Goal: Task Accomplishment & Management: Use online tool/utility

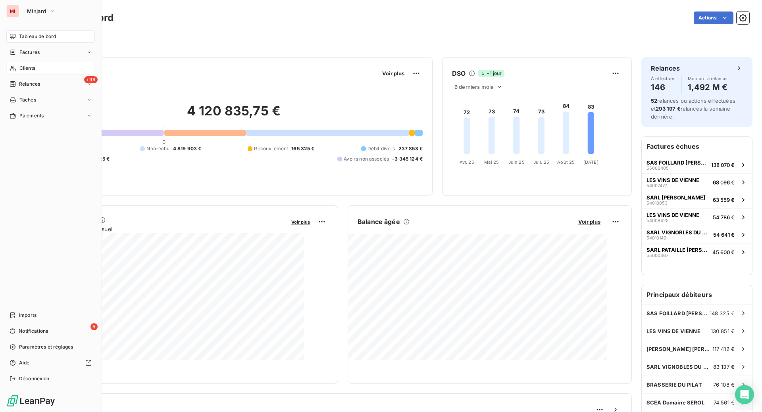
click at [35, 72] on span "Clients" at bounding box center [27, 68] width 16 height 7
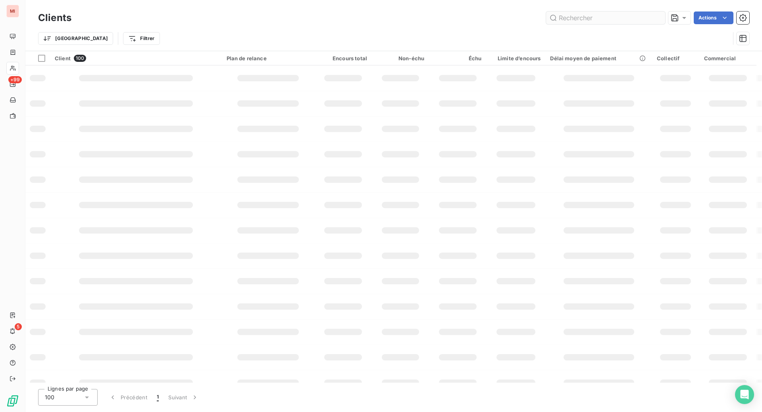
click at [582, 23] on input "text" at bounding box center [605, 18] width 119 height 13
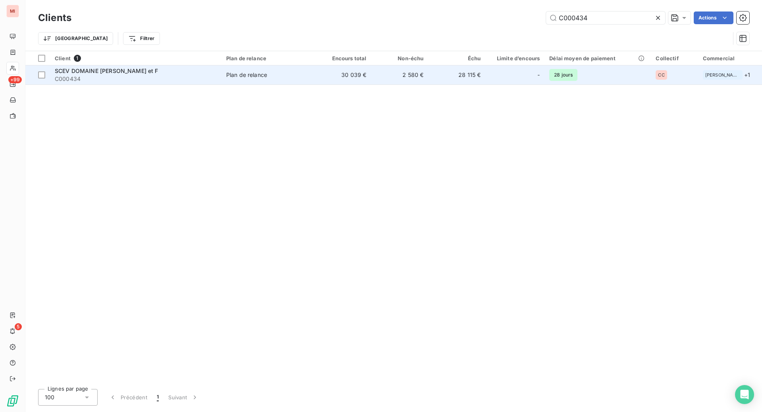
type input "C000434"
click at [151, 75] on div "SCEV DOMAINE [PERSON_NAME] et F" at bounding box center [136, 71] width 162 height 8
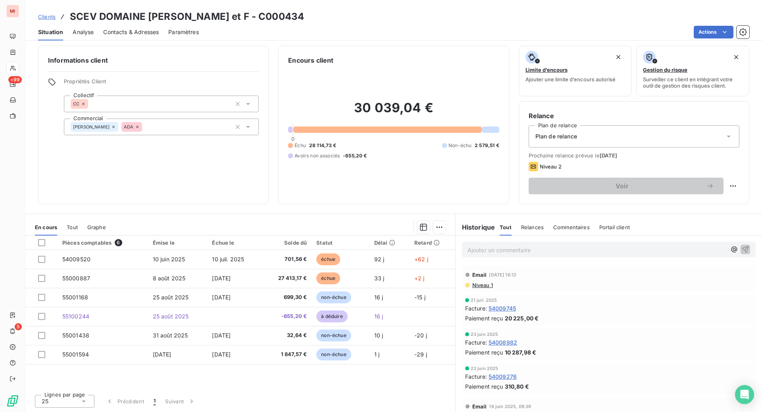
scroll to position [89, 0]
click at [493, 289] on span "Niveau 1" at bounding box center [482, 285] width 21 height 6
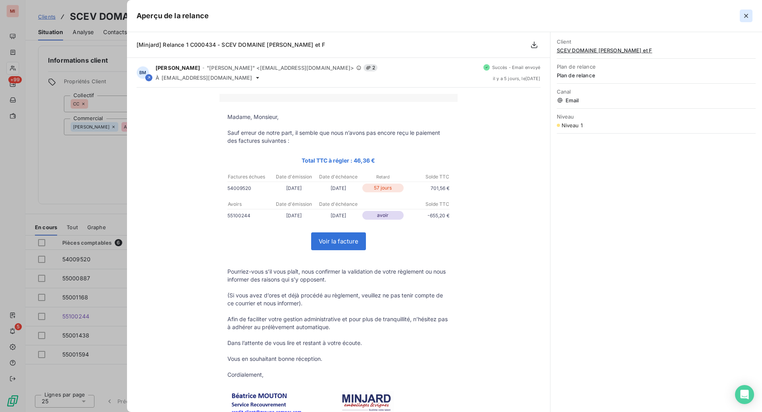
click at [742, 20] on icon "button" at bounding box center [746, 16] width 8 height 8
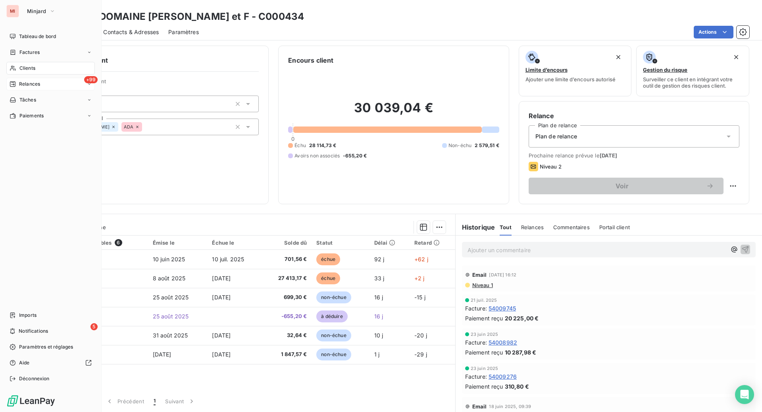
click at [40, 88] on span "Relances" at bounding box center [29, 84] width 21 height 7
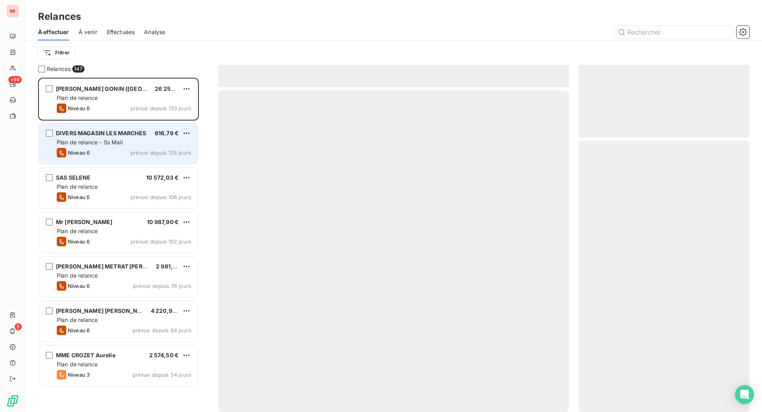
scroll to position [314, 152]
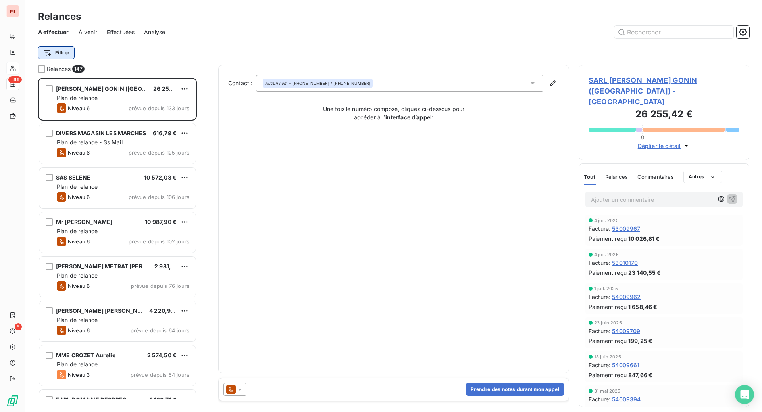
click at [85, 64] on html "MI +99 5 Relances À effectuer À venir Effectuées Analyse Filtrer Relances 147 S…" at bounding box center [381, 206] width 762 height 412
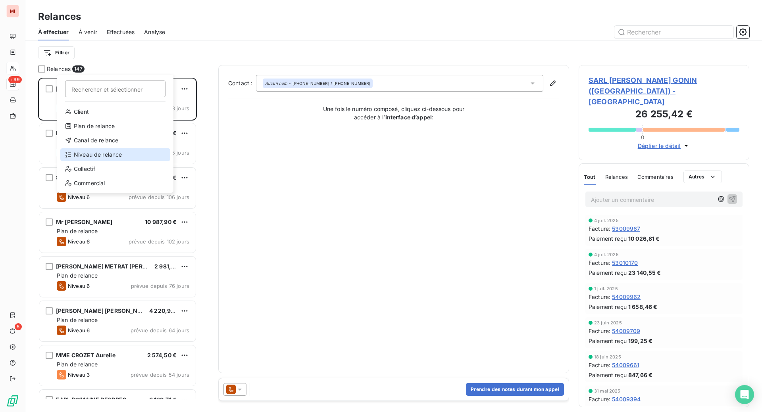
click at [93, 161] on div "Niveau de relance" at bounding box center [115, 154] width 110 height 13
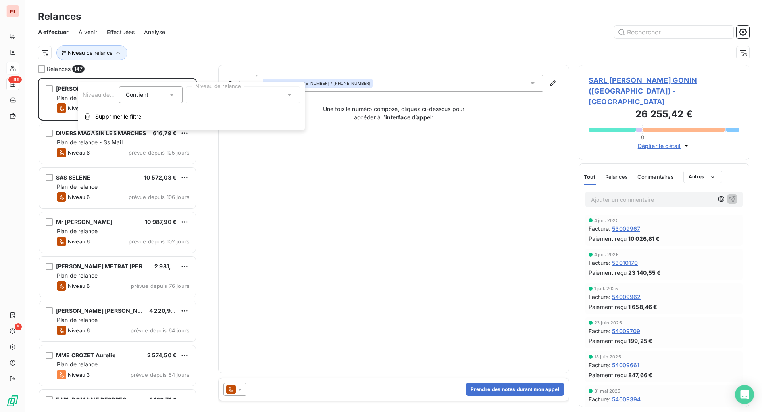
click at [211, 97] on div at bounding box center [243, 95] width 114 height 17
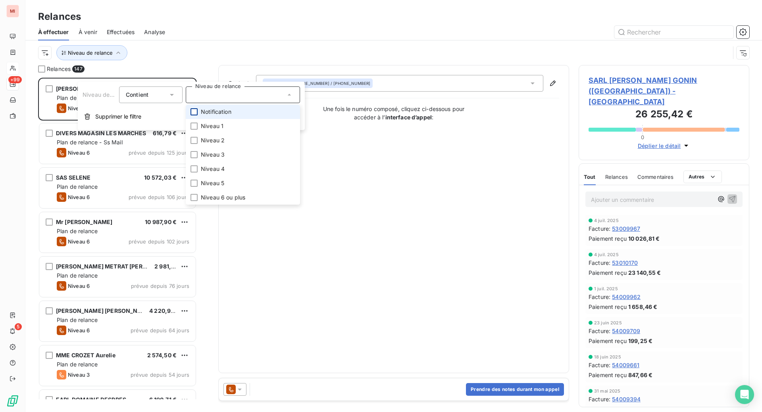
click at [198, 116] on div at bounding box center [194, 111] width 7 height 7
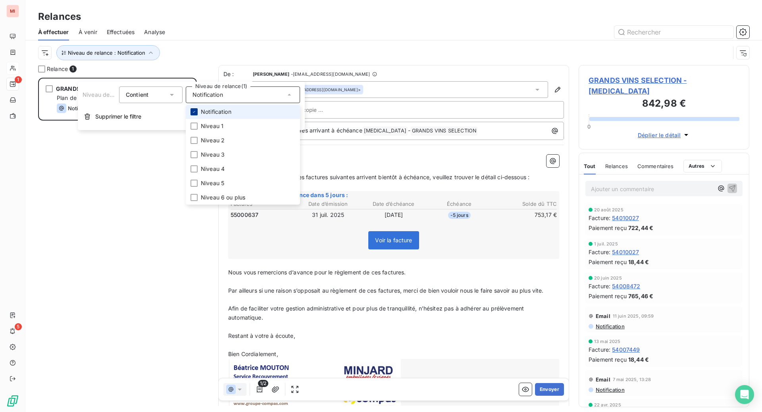
scroll to position [314, 152]
click at [279, 24] on div "Relances" at bounding box center [393, 17] width 737 height 14
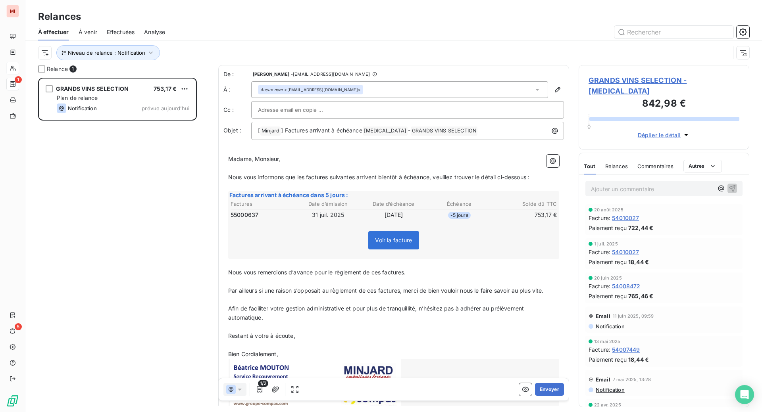
click at [502, 16] on div "Relances" at bounding box center [393, 17] width 737 height 14
click at [535, 396] on button "Envoyer" at bounding box center [549, 389] width 29 height 13
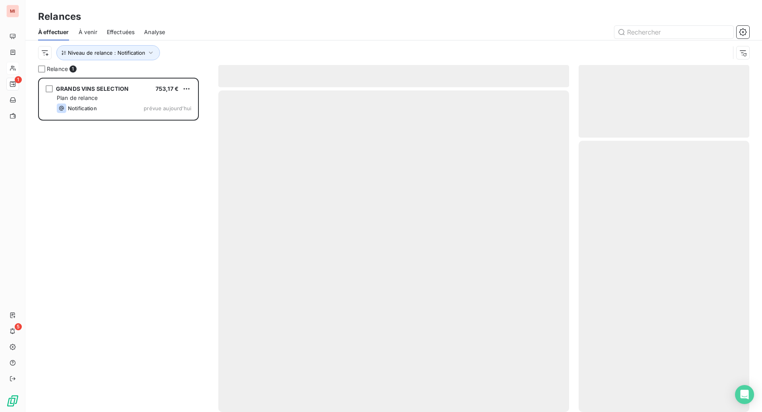
scroll to position [297, 153]
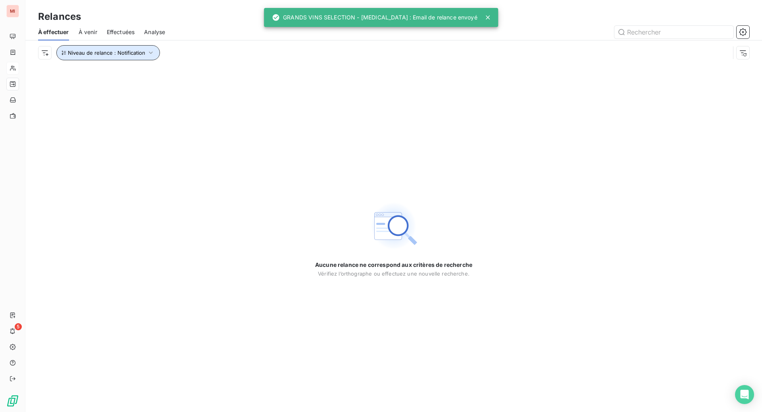
click at [155, 57] on icon "button" at bounding box center [151, 53] width 8 height 8
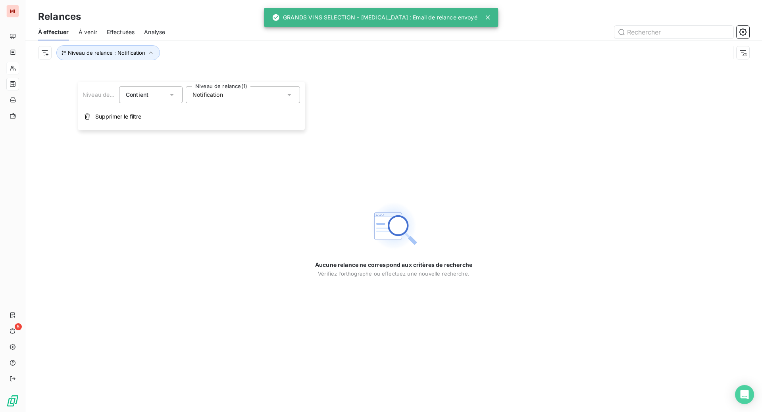
click at [210, 99] on span "Notification" at bounding box center [208, 95] width 31 height 8
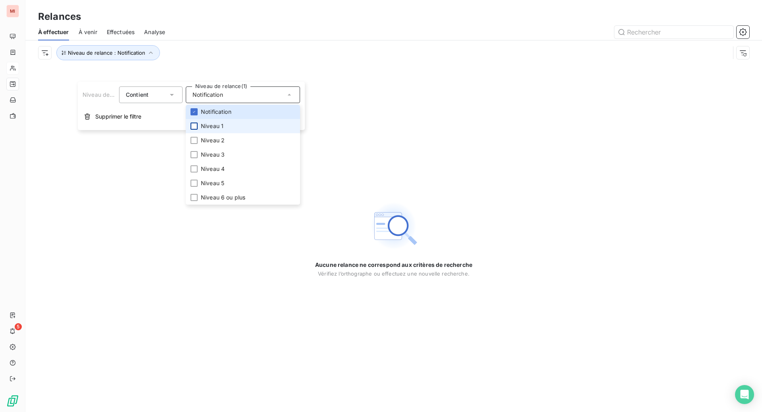
click at [198, 130] on div at bounding box center [194, 126] width 7 height 7
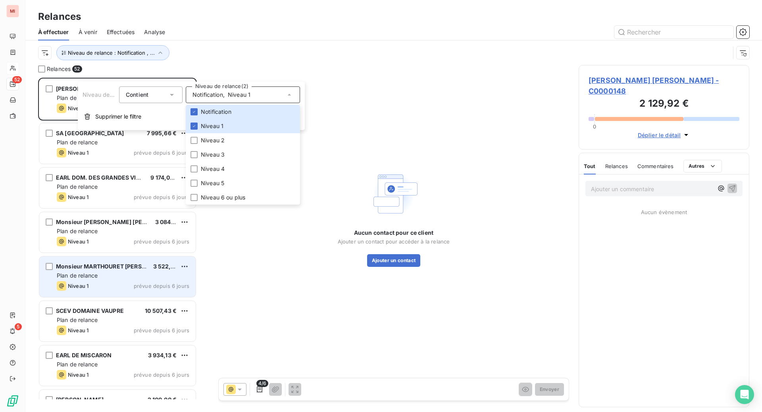
scroll to position [314, 152]
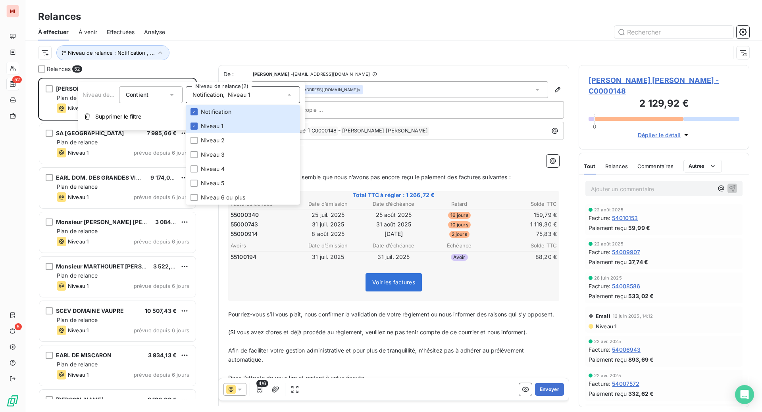
click at [277, 24] on div "Relances" at bounding box center [393, 17] width 737 height 14
